Goal: Check status: Check status

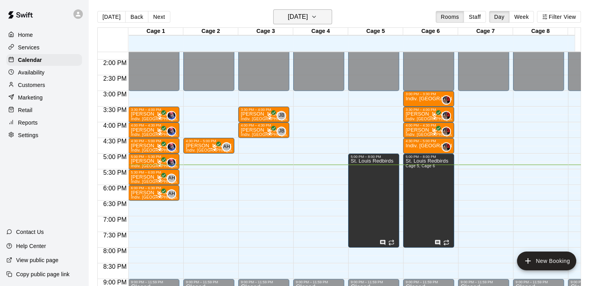
click at [326, 15] on button "[DATE]" at bounding box center [302, 16] width 59 height 15
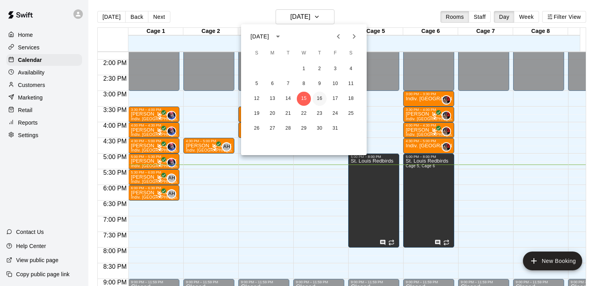
click at [325, 95] on button "16" at bounding box center [319, 99] width 14 height 14
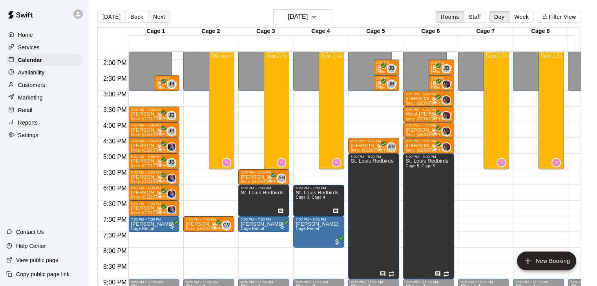
click at [155, 13] on button "Next" at bounding box center [159, 17] width 22 height 12
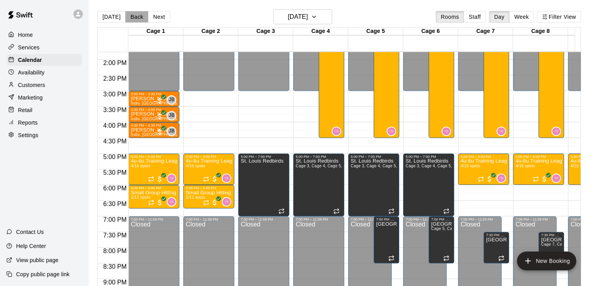
click at [137, 22] on button "Back" at bounding box center [136, 17] width 23 height 12
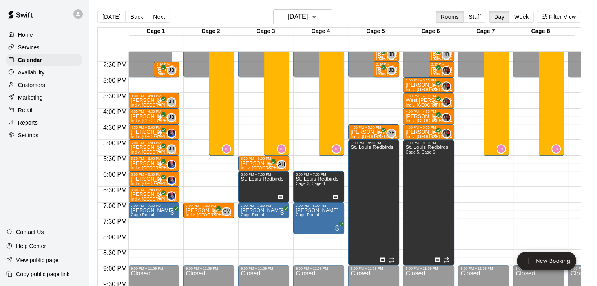
scroll to position [446, 0]
click at [157, 19] on button "Next" at bounding box center [159, 17] width 22 height 12
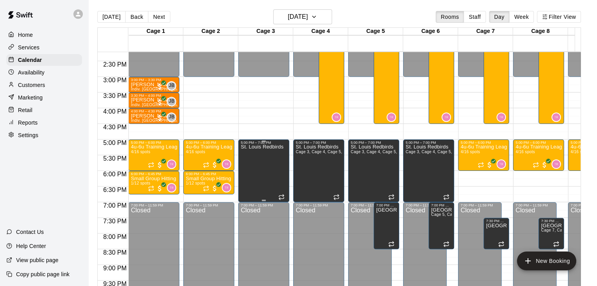
scroll to position [468, 0]
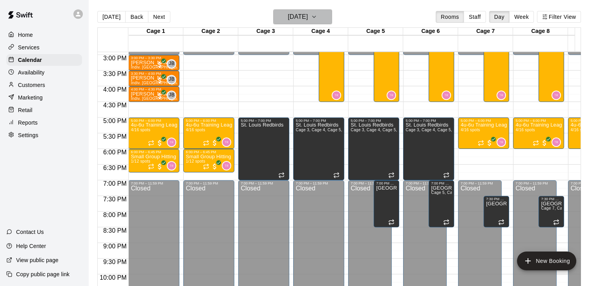
click at [308, 21] on h6 "[DATE]" at bounding box center [298, 16] width 20 height 11
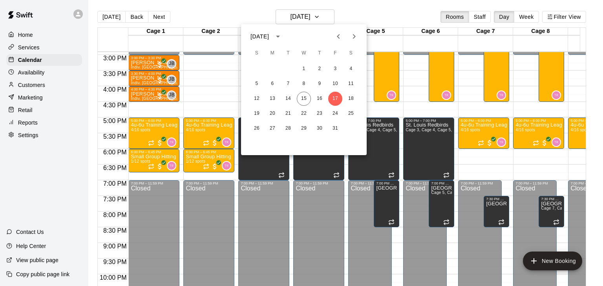
click at [350, 35] on icon "Next month" at bounding box center [353, 36] width 9 height 9
click at [278, 84] on button "3" at bounding box center [272, 84] width 14 height 14
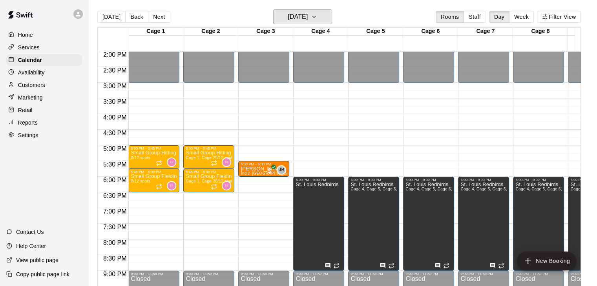
scroll to position [440, 0]
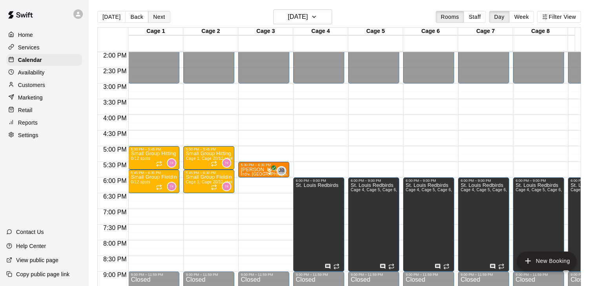
click at [152, 17] on button "Next" at bounding box center [159, 17] width 22 height 12
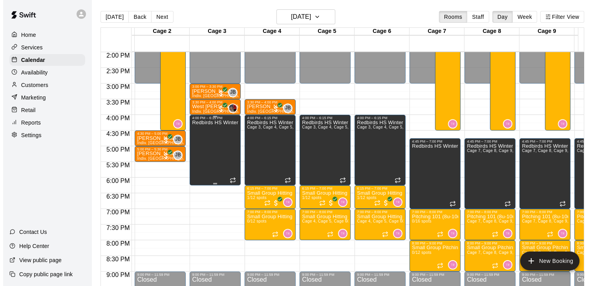
scroll to position [0, 0]
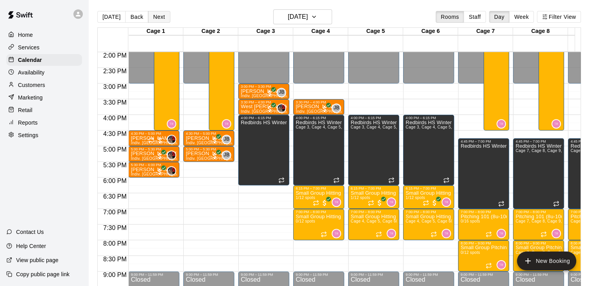
click at [159, 16] on button "Next" at bounding box center [159, 17] width 22 height 12
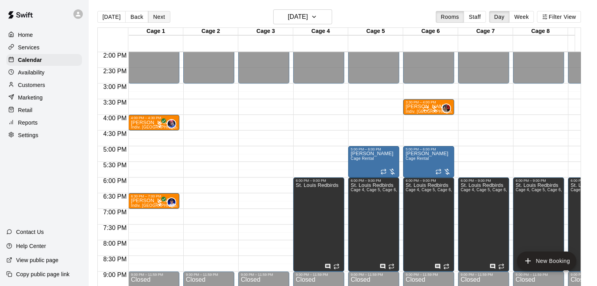
click at [159, 16] on button "Next" at bounding box center [159, 17] width 22 height 12
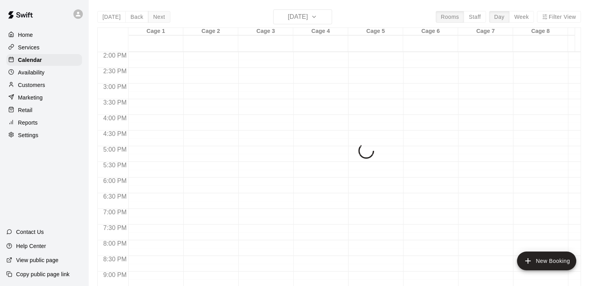
click at [159, 16] on div "[DATE] Back [DATE][DATE] Rooms Staff Day Week Filter View Cage 1 06 Thu Cage 2 …" at bounding box center [338, 152] width 483 height 286
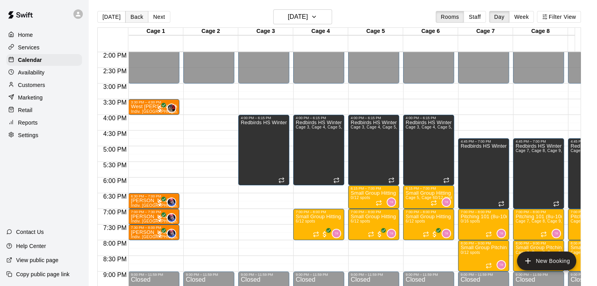
click at [137, 18] on button "Back" at bounding box center [136, 17] width 23 height 12
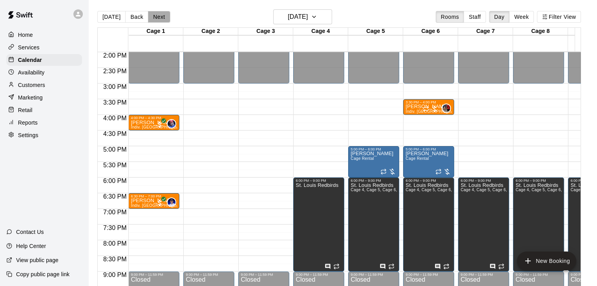
click at [160, 17] on button "Next" at bounding box center [159, 17] width 22 height 12
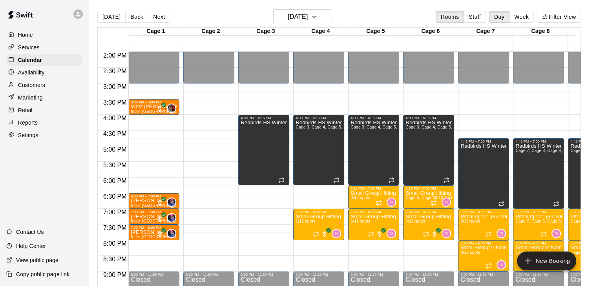
click at [374, 214] on div "7:00 PM – 8:00 PM" at bounding box center [373, 212] width 46 height 4
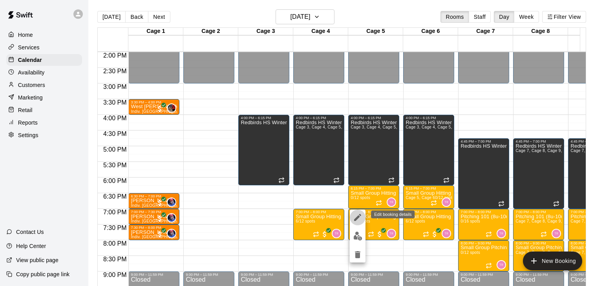
click at [352, 220] on button "edit" at bounding box center [358, 218] width 16 height 16
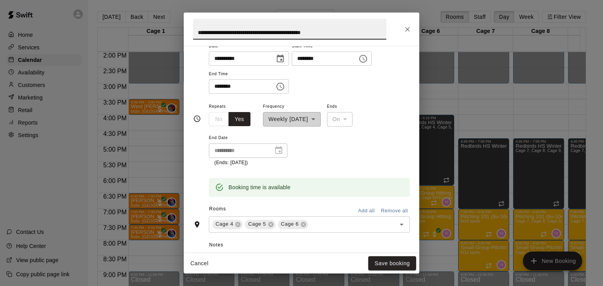
scroll to position [72, 0]
click at [406, 31] on icon "Close" at bounding box center [407, 30] width 8 height 8
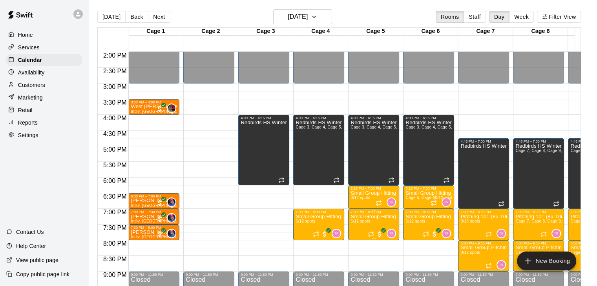
click at [378, 217] on p "Small Group Hitting (11u-14u) | [DATE] (Session 2)" at bounding box center [373, 217] width 46 height 0
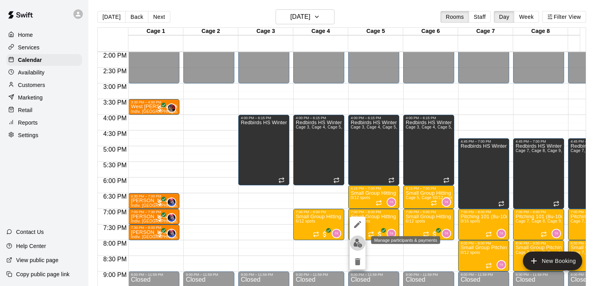
click at [356, 243] on img "edit" at bounding box center [357, 243] width 9 height 9
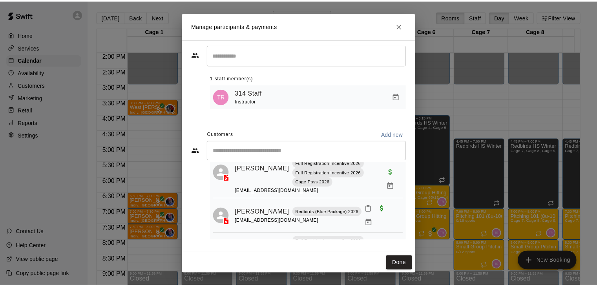
scroll to position [29, 0]
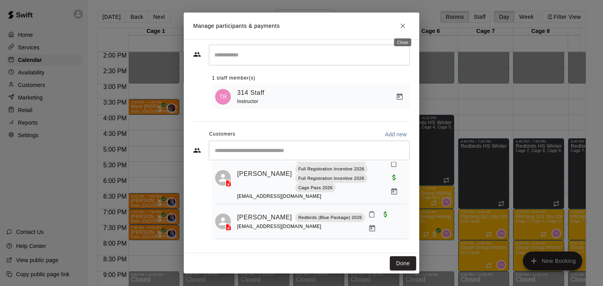
click at [402, 26] on icon "Close" at bounding box center [402, 26] width 5 height 5
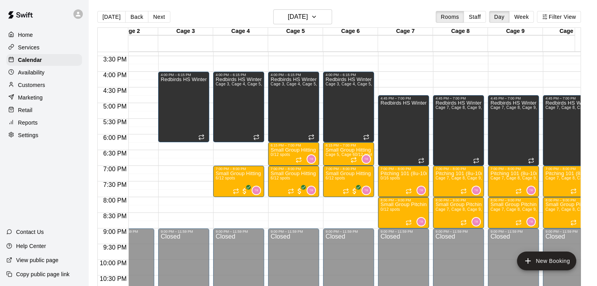
scroll to position [0, 81]
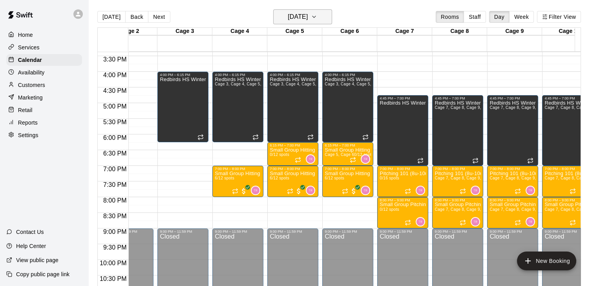
click at [308, 17] on h6 "[DATE]" at bounding box center [298, 16] width 20 height 11
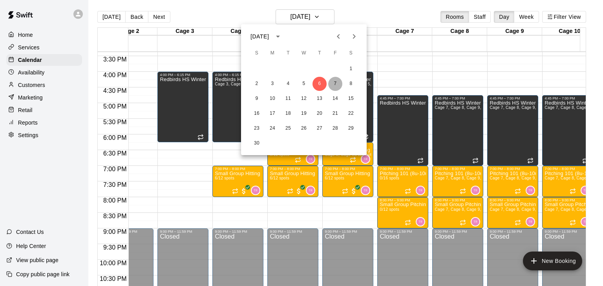
click at [330, 84] on button "7" at bounding box center [335, 84] width 14 height 14
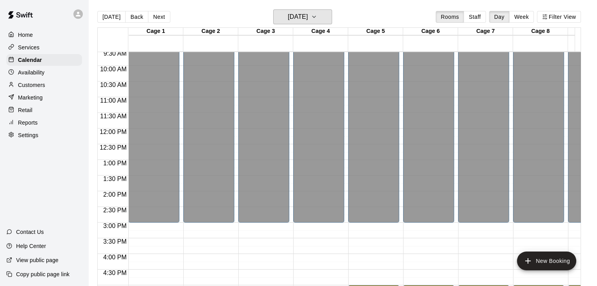
scroll to position [217, 0]
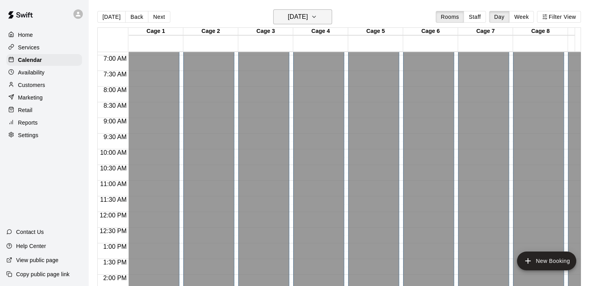
click at [285, 9] on button "[DATE]" at bounding box center [302, 16] width 59 height 15
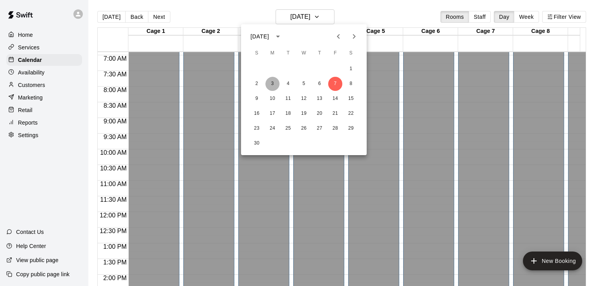
click at [274, 89] on button "3" at bounding box center [272, 84] width 14 height 14
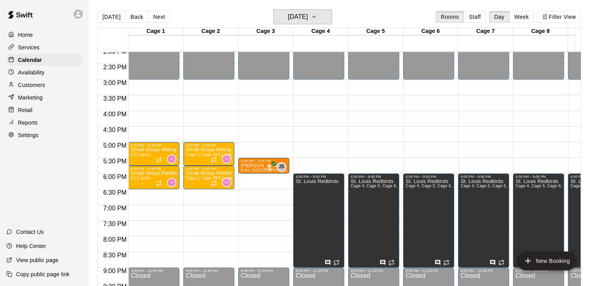
scroll to position [428, 0]
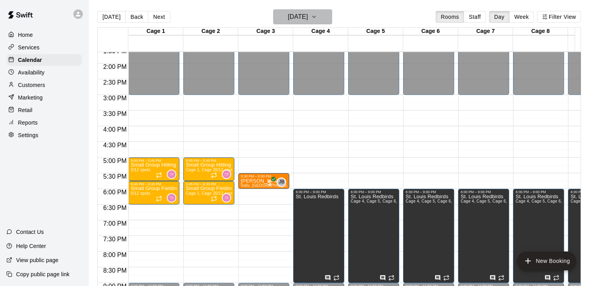
click at [312, 22] on button "[DATE]" at bounding box center [302, 16] width 59 height 15
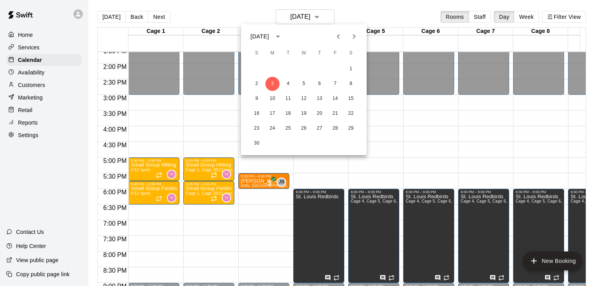
click at [335, 37] on icon "Previous month" at bounding box center [338, 36] width 9 height 9
click at [307, 99] on button "15" at bounding box center [304, 99] width 14 height 14
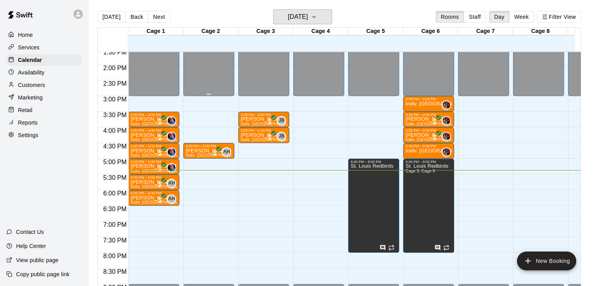
scroll to position [427, 0]
